Goal: Transaction & Acquisition: Download file/media

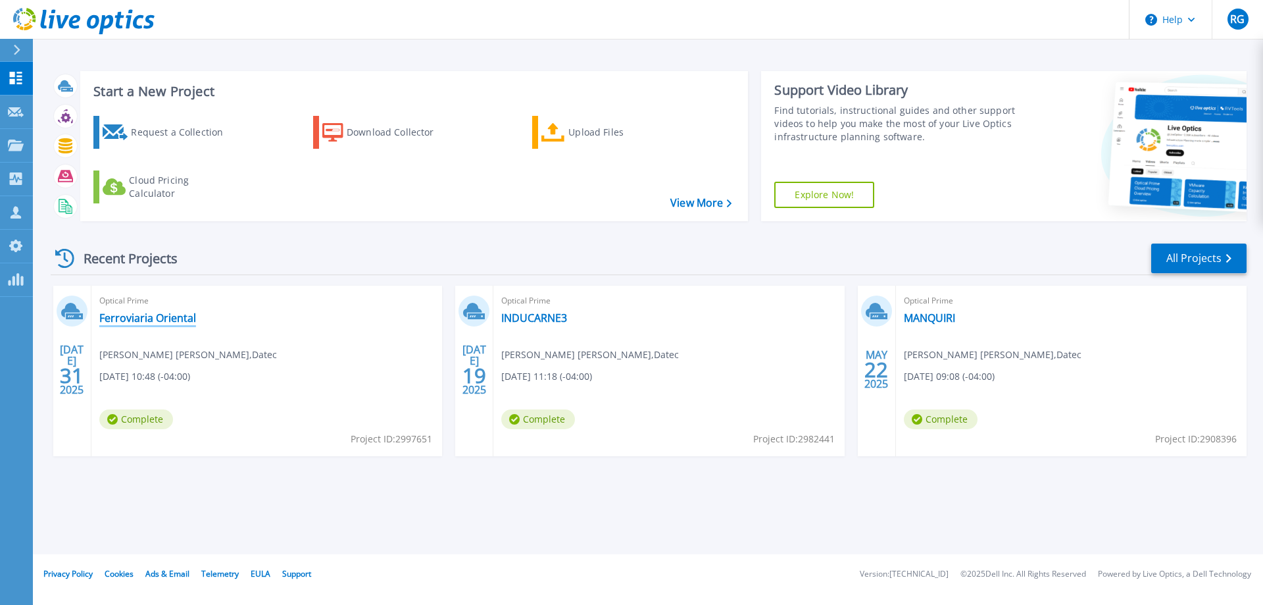
click at [169, 316] on link "Ferroviaria Oriental" at bounding box center [147, 317] width 97 height 13
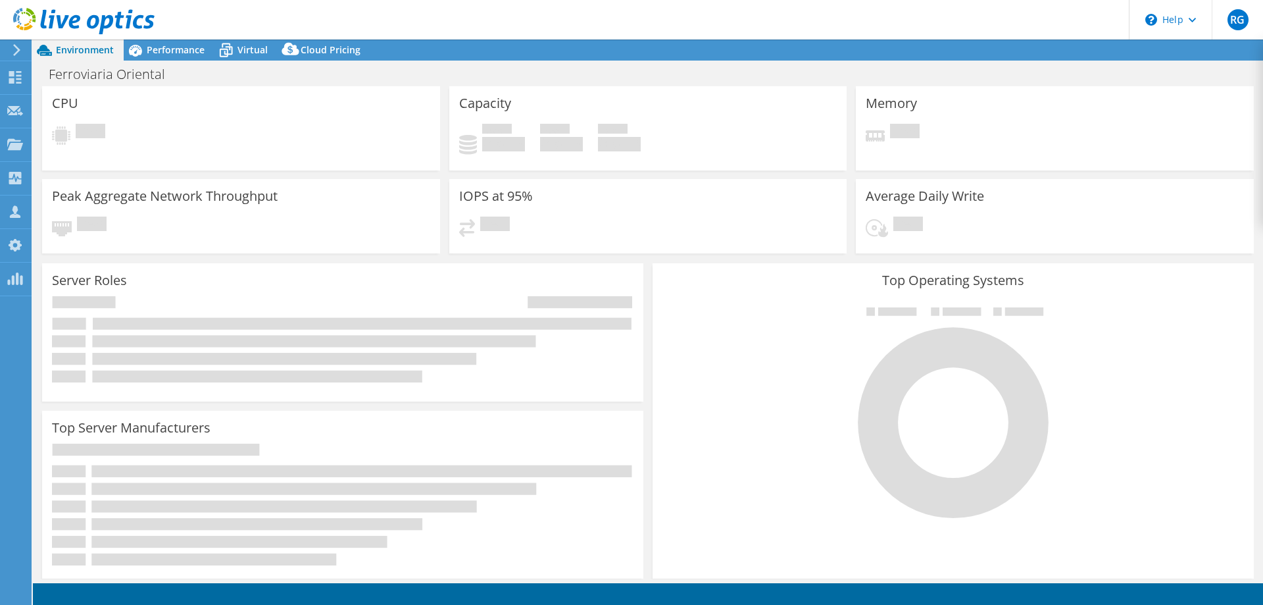
select select "USD"
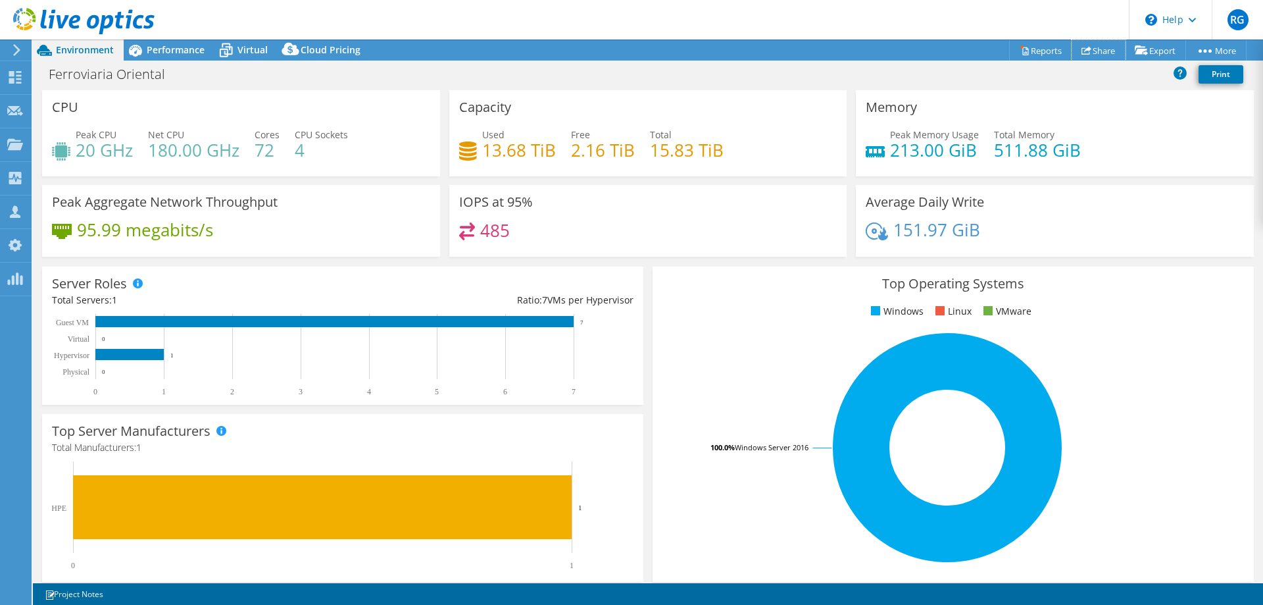
click at [1093, 51] on link "Share" at bounding box center [1099, 50] width 54 height 20
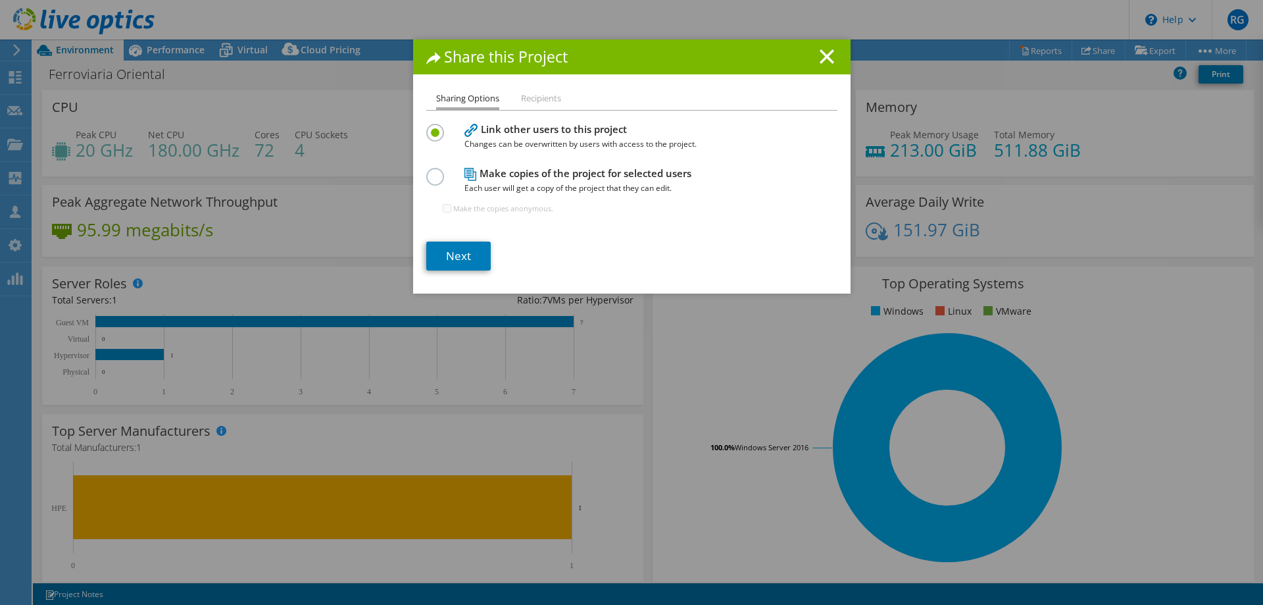
click at [531, 103] on li "Recipients" at bounding box center [541, 99] width 40 height 16
click at [824, 59] on line at bounding box center [826, 56] width 13 height 13
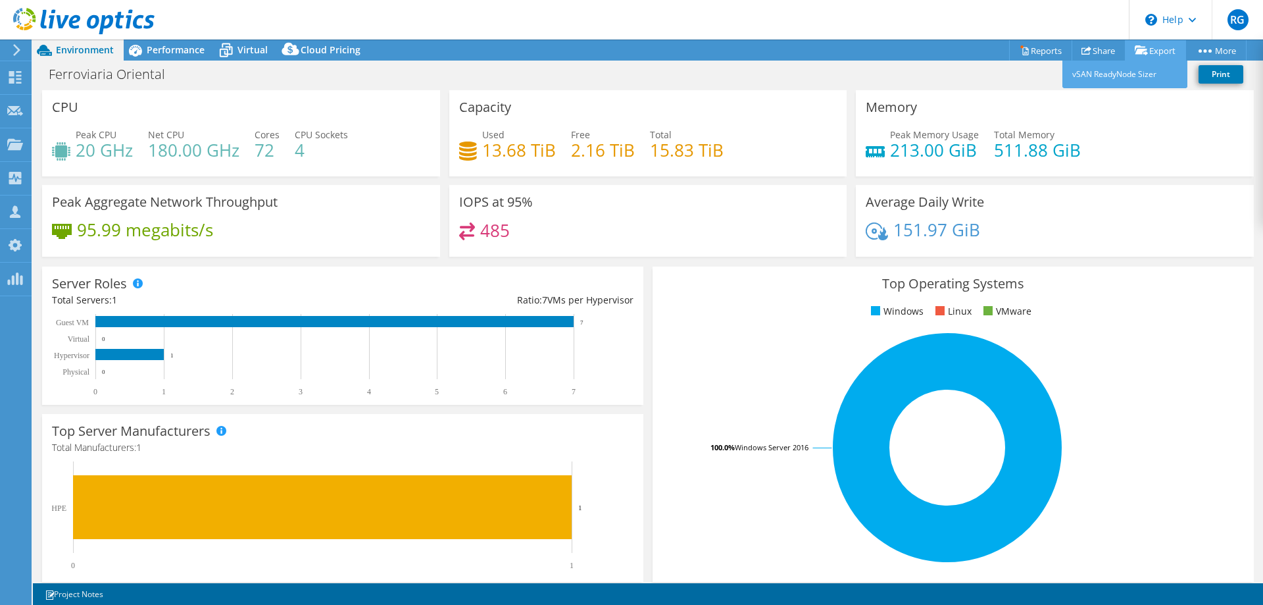
click at [1141, 54] on icon at bounding box center [1141, 50] width 13 height 10
click at [1040, 52] on link "Reports" at bounding box center [1040, 50] width 63 height 20
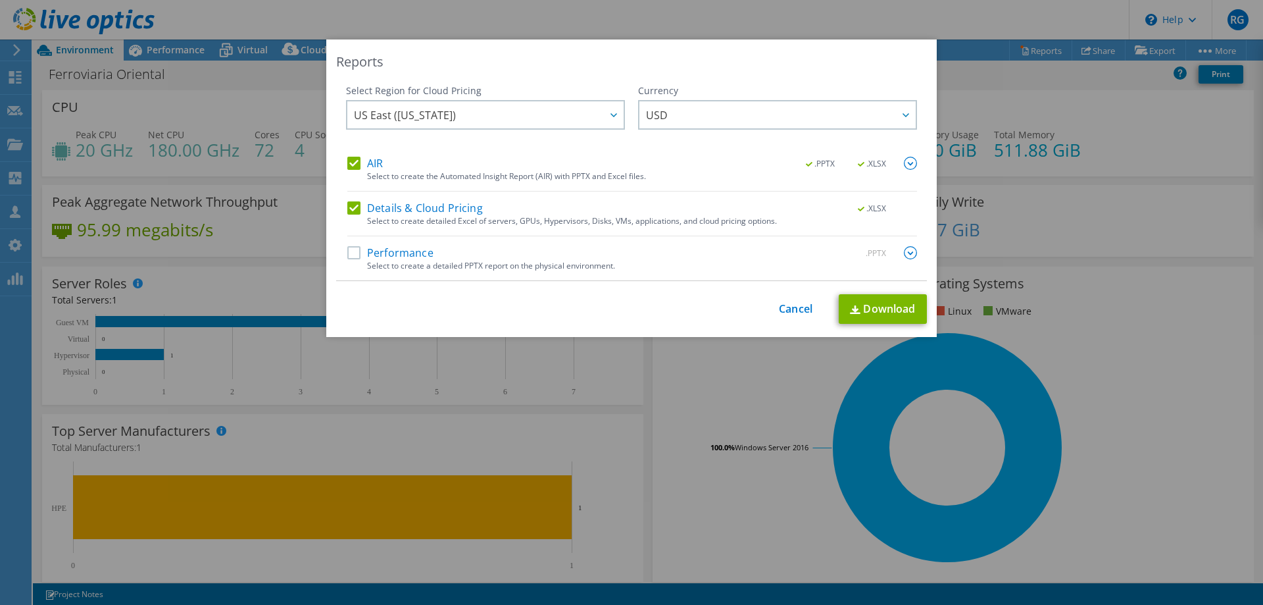
click at [358, 258] on label "Performance" at bounding box center [390, 252] width 86 height 13
click at [0, 0] on input "Performance" at bounding box center [0, 0] width 0 height 0
click at [355, 208] on label "Details & Cloud Pricing" at bounding box center [415, 207] width 136 height 13
click at [0, 0] on input "Details & Cloud Pricing" at bounding box center [0, 0] width 0 height 0
click at [355, 208] on label "Details & Cloud Pricing" at bounding box center [415, 207] width 136 height 13
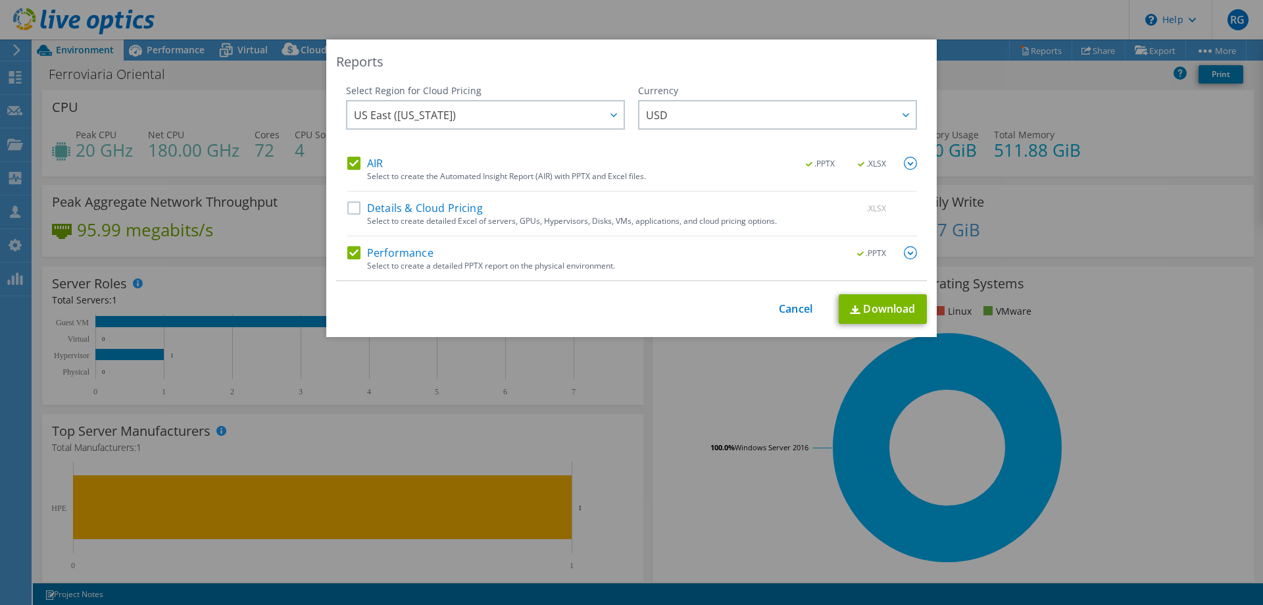
click at [0, 0] on input "Details & Cloud Pricing" at bounding box center [0, 0] width 0 height 0
click at [872, 309] on link "Download" at bounding box center [883, 309] width 88 height 30
drag, startPoint x: 800, startPoint y: 305, endPoint x: 777, endPoint y: 308, distance: 23.2
click at [799, 305] on link "Cancel" at bounding box center [796, 309] width 34 height 12
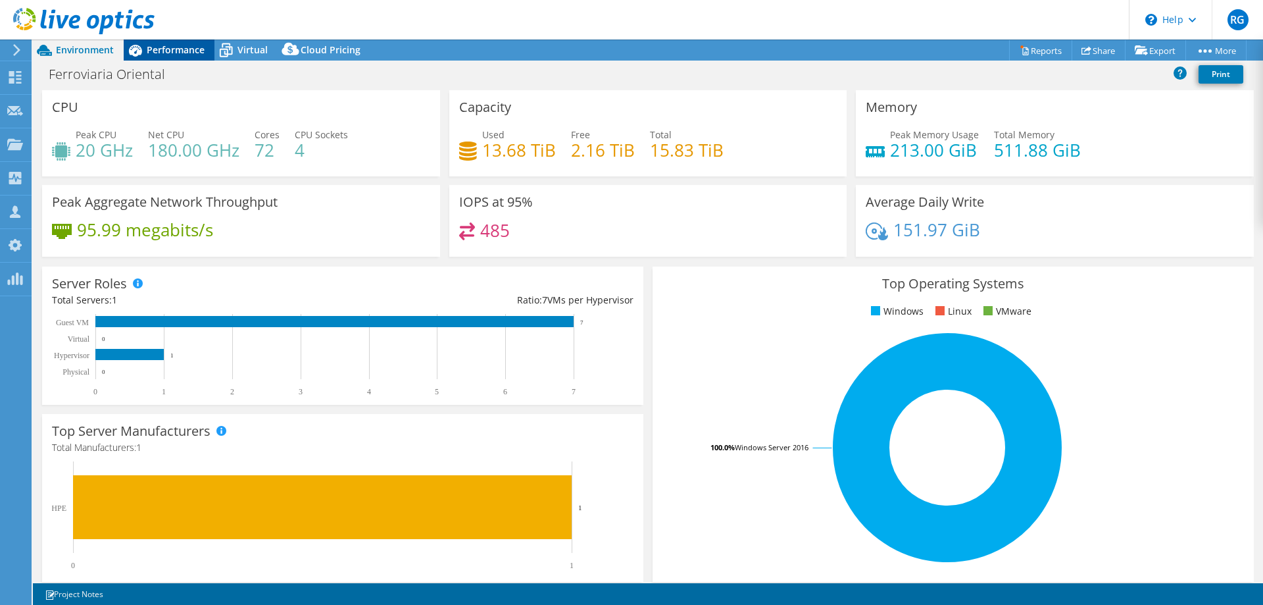
click at [178, 52] on span "Performance" at bounding box center [176, 49] width 58 height 12
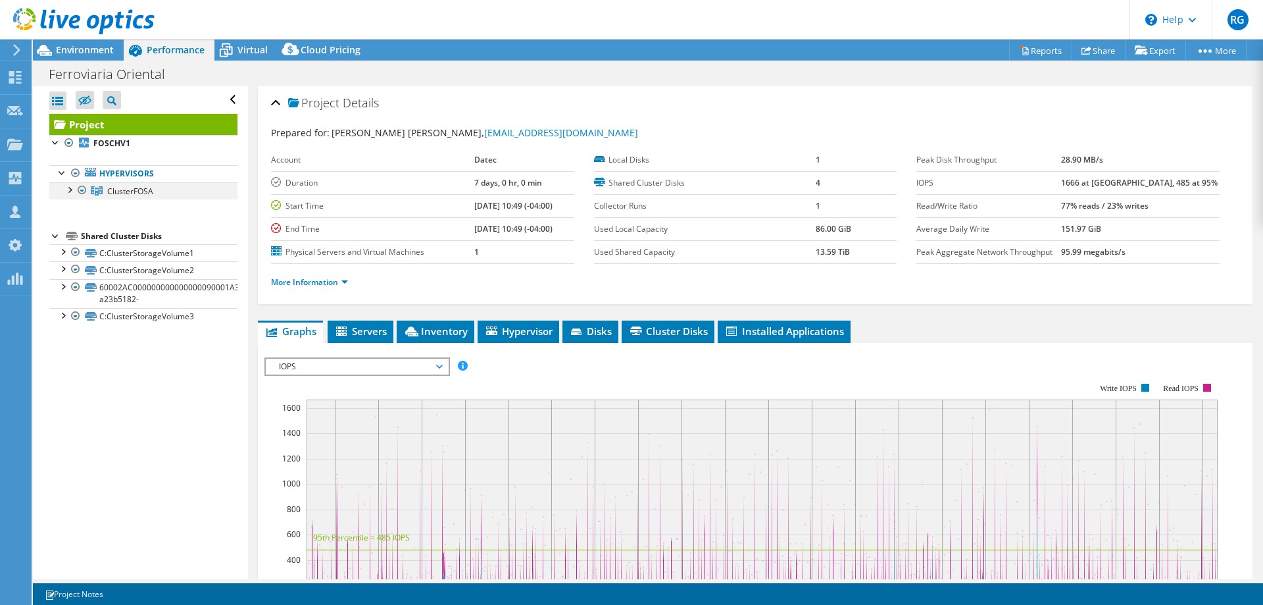
click at [71, 193] on div at bounding box center [68, 188] width 13 height 13
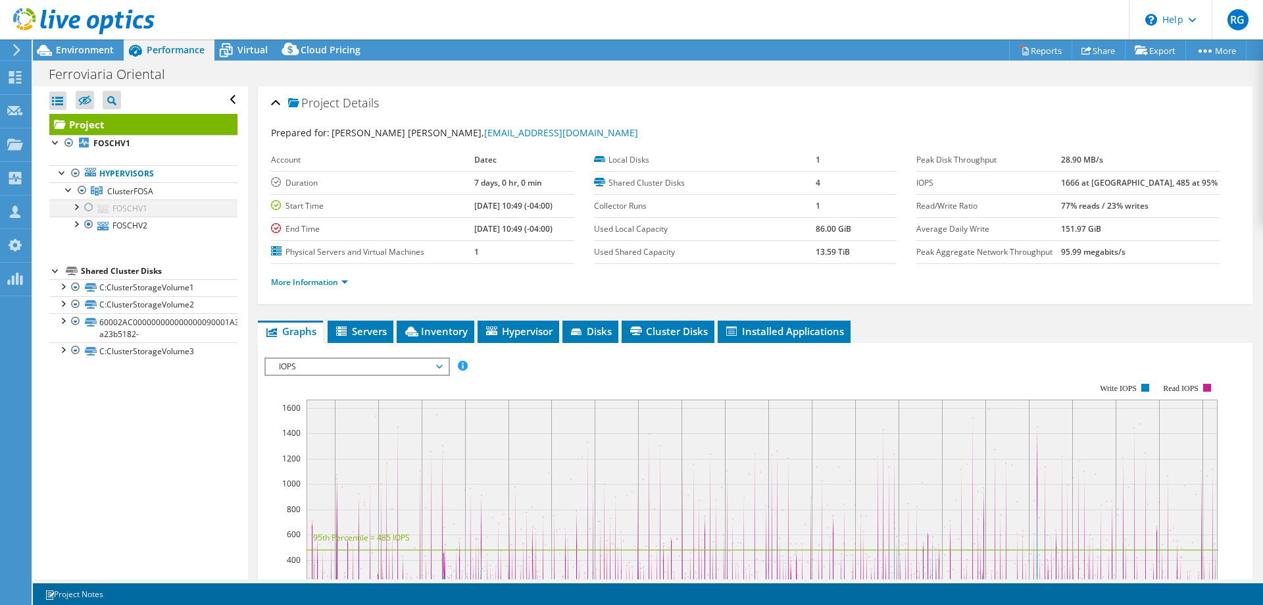
click at [87, 210] on div at bounding box center [88, 207] width 13 height 16
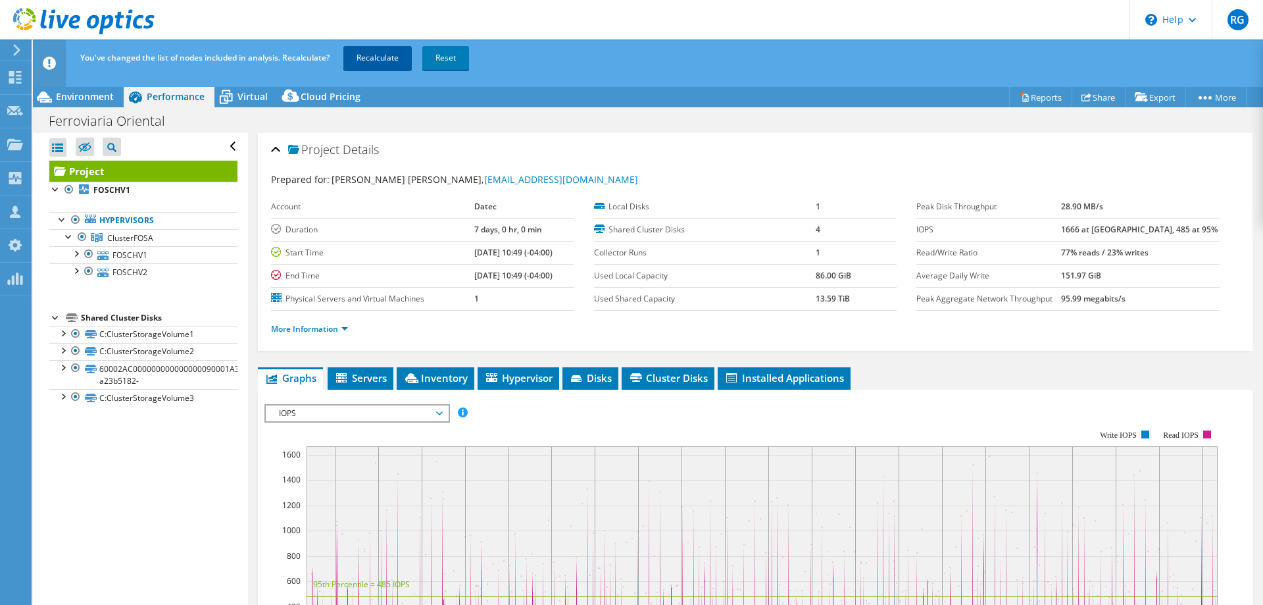
click at [386, 61] on link "Recalculate" at bounding box center [377, 58] width 68 height 24
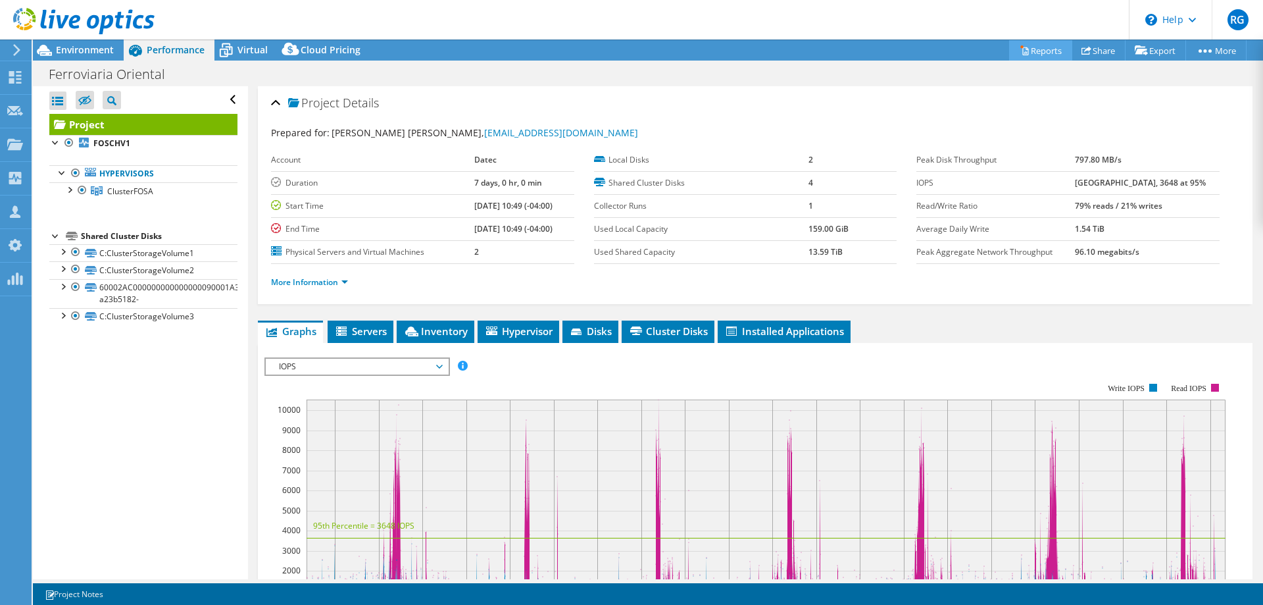
click at [1020, 48] on icon at bounding box center [1025, 50] width 10 height 10
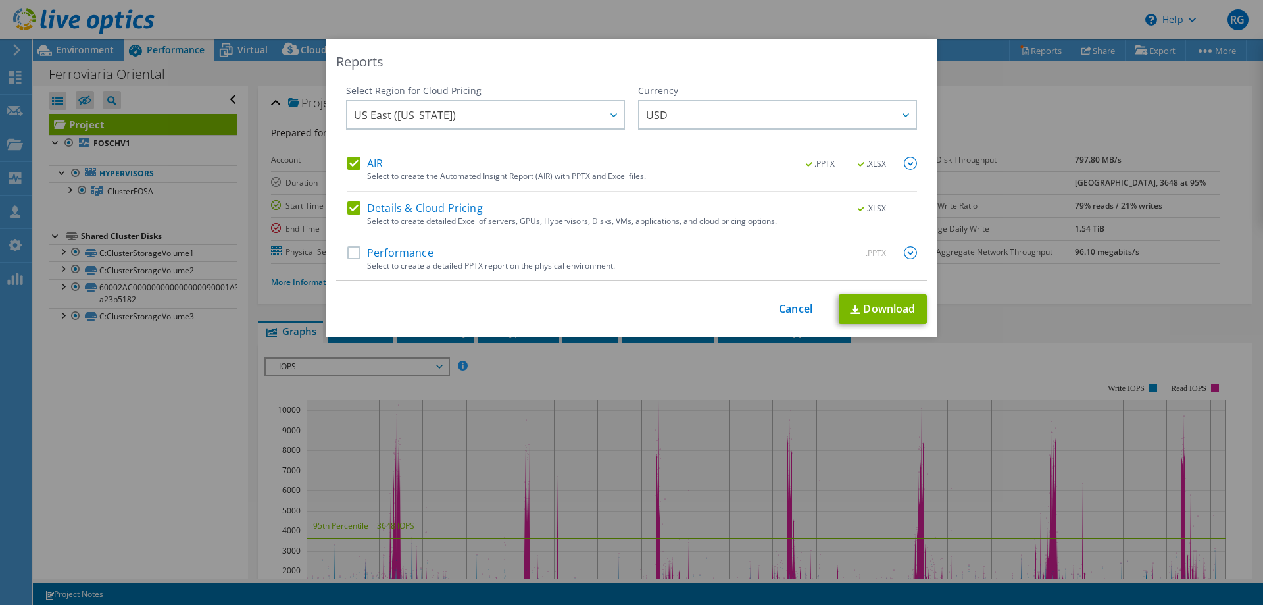
click at [387, 253] on label "Performance" at bounding box center [390, 252] width 86 height 13
click at [0, 0] on input "Performance" at bounding box center [0, 0] width 0 height 0
click at [894, 309] on link "Download" at bounding box center [883, 309] width 88 height 30
